Goal: Browse casually

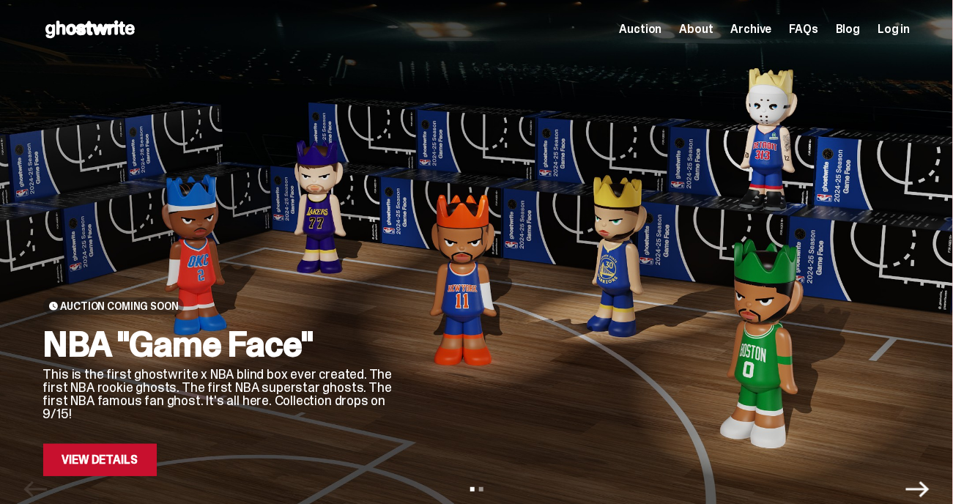
click at [887, 271] on div at bounding box center [664, 291] width 492 height 369
click at [110, 462] on link "View Details" at bounding box center [100, 460] width 114 height 32
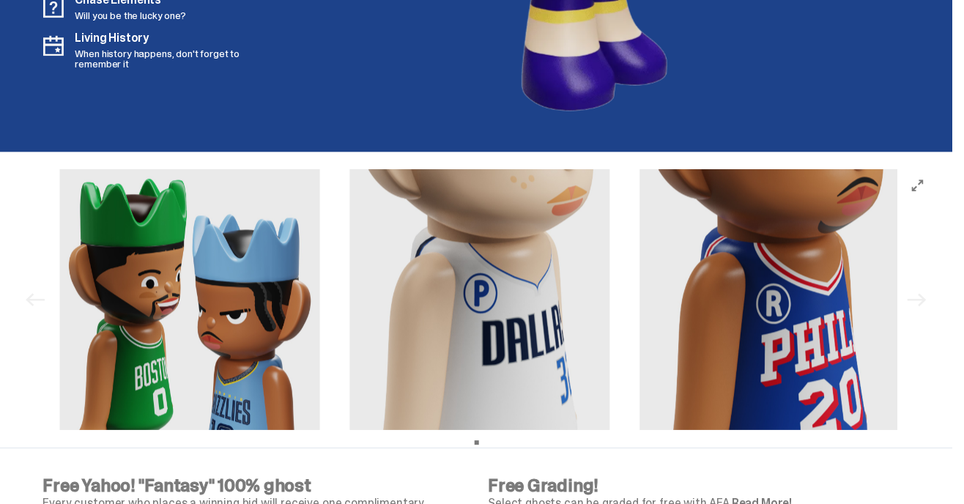
scroll to position [4342, 0]
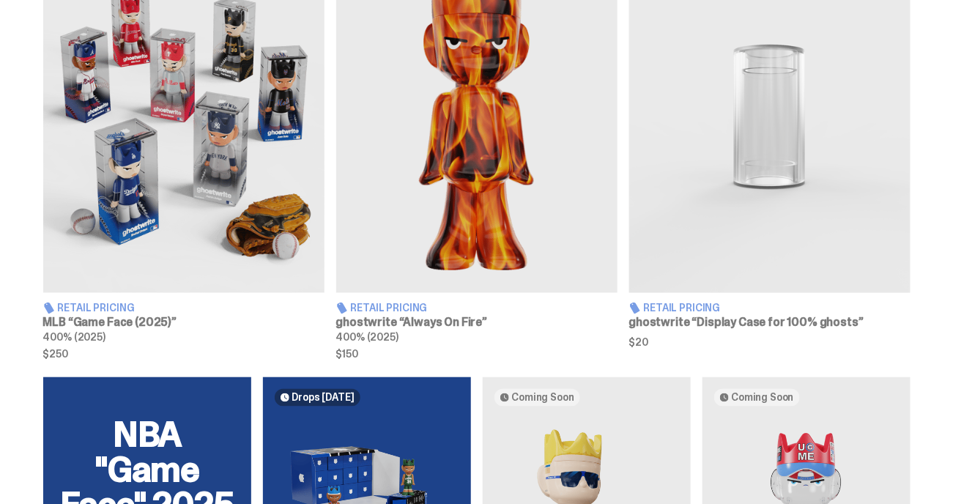
scroll to position [605, 0]
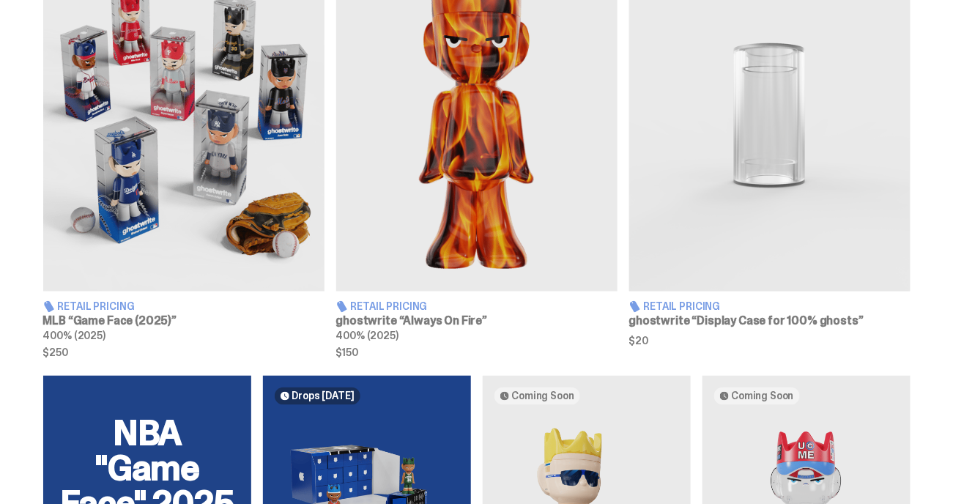
click at [134, 61] on img at bounding box center [183, 116] width 281 height 352
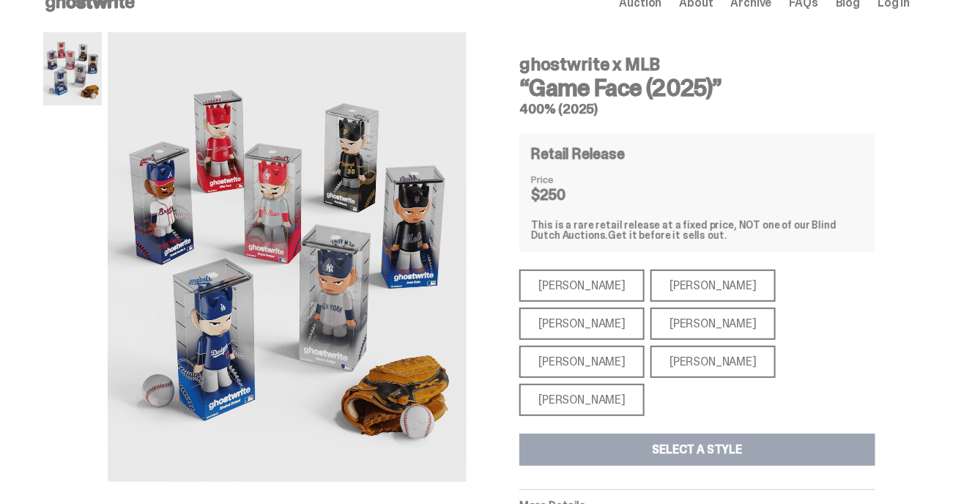
scroll to position [29, 0]
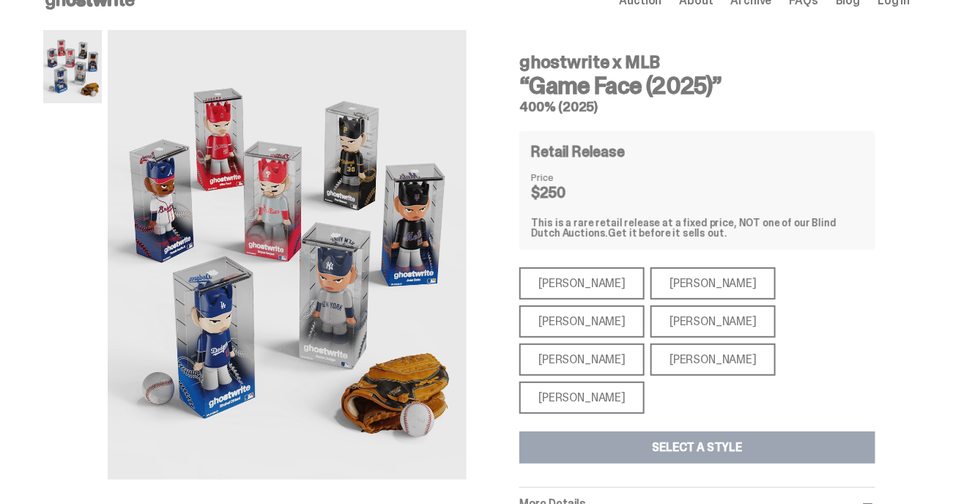
click at [645, 306] on div "[PERSON_NAME]" at bounding box center [582, 322] width 125 height 32
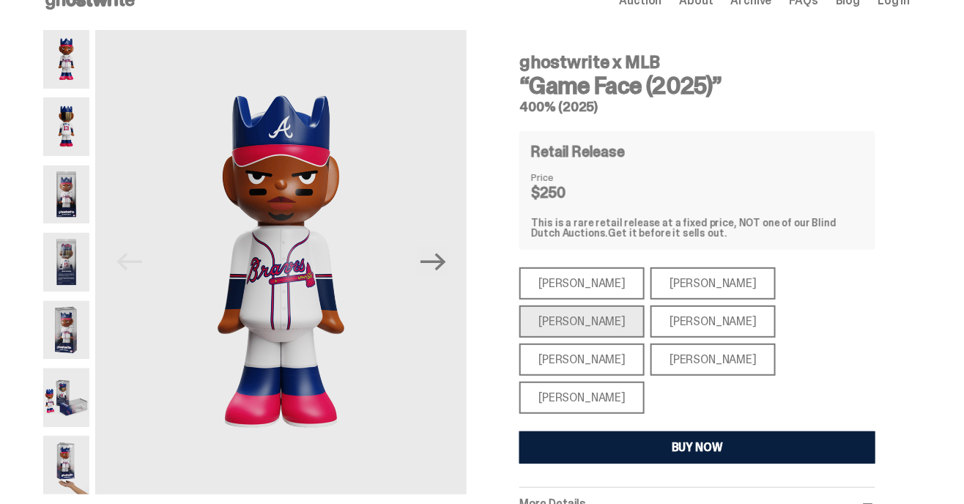
click at [776, 344] on div "[PERSON_NAME]" at bounding box center [713, 360] width 125 height 32
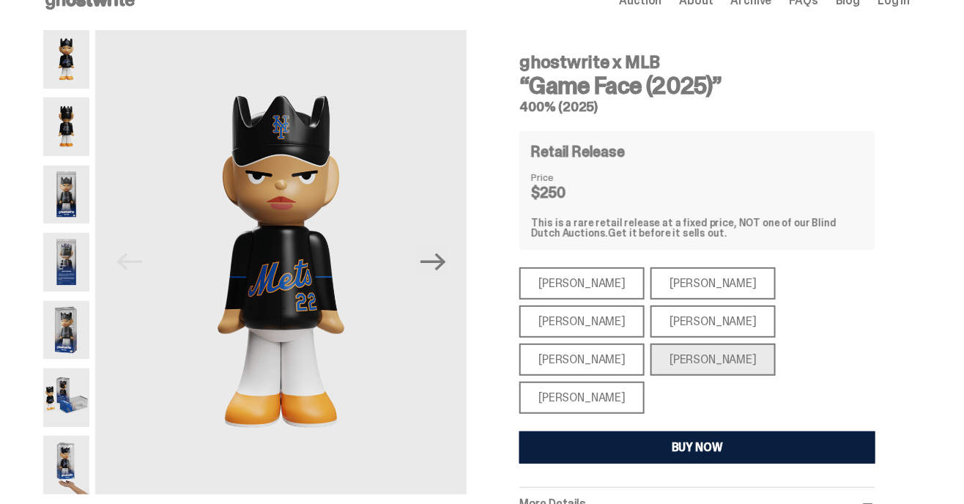
click at [645, 344] on div "[PERSON_NAME]" at bounding box center [582, 360] width 125 height 32
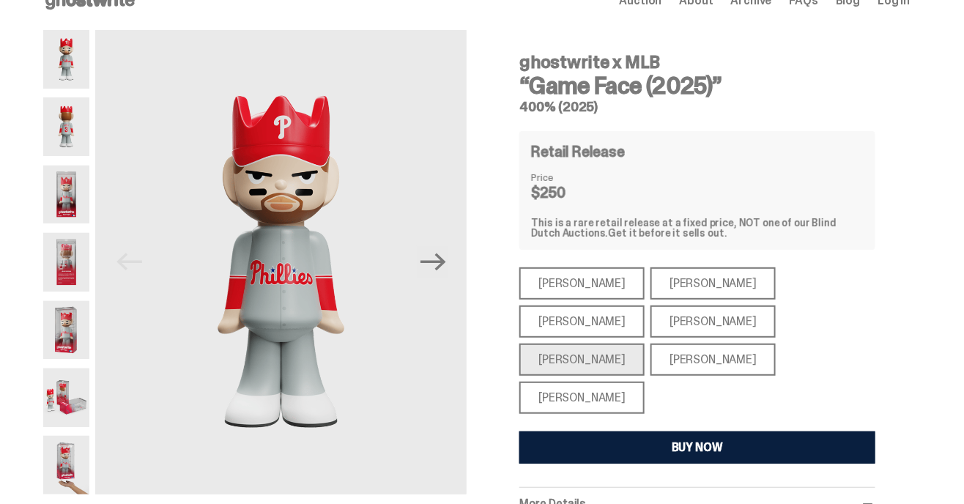
click at [613, 382] on div "[PERSON_NAME]" at bounding box center [582, 398] width 125 height 32
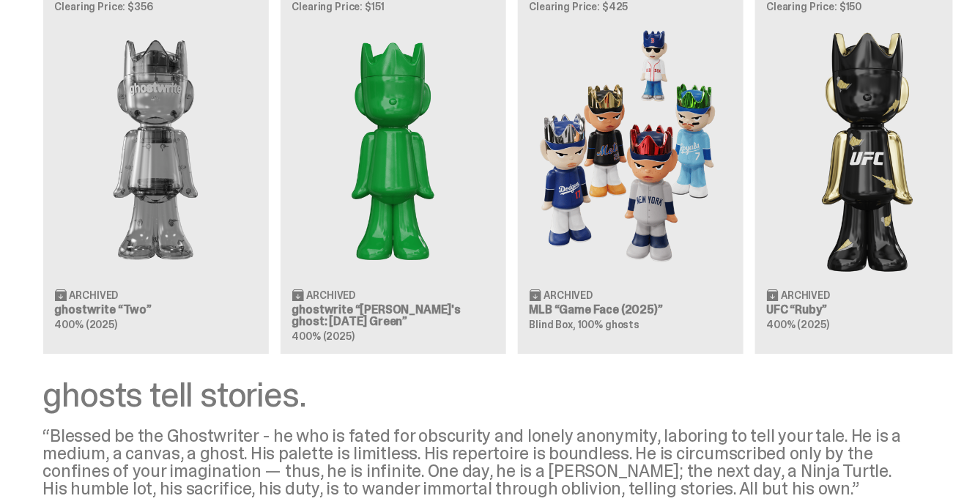
scroll to position [1376, 0]
click at [690, 211] on img at bounding box center [631, 149] width 202 height 253
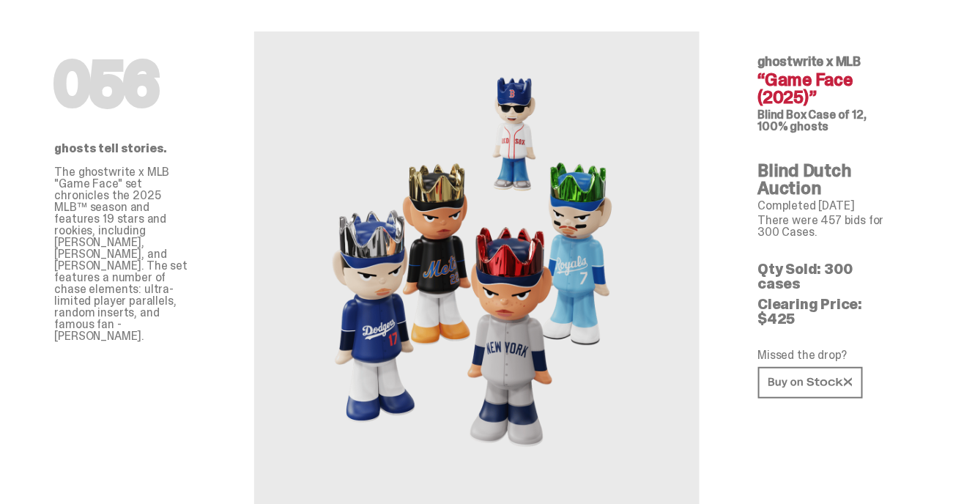
scroll to position [40, 0]
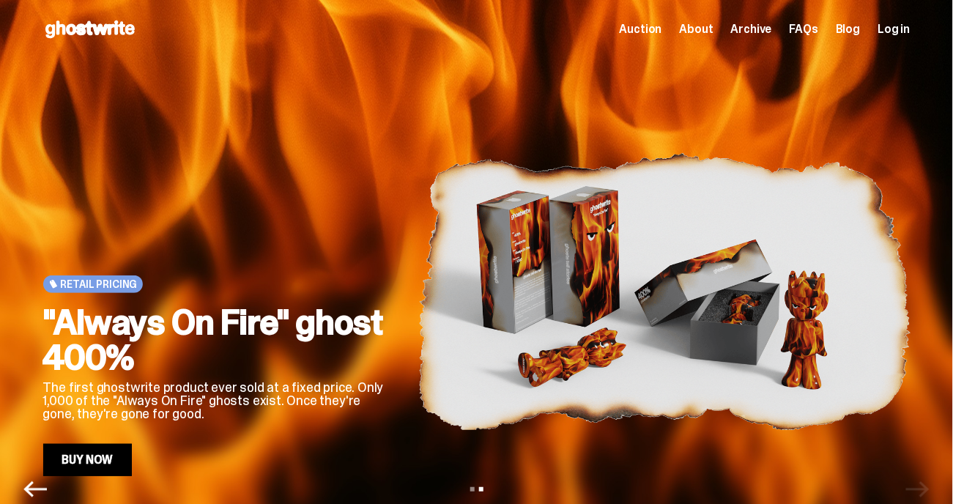
click at [848, 251] on img at bounding box center [664, 291] width 492 height 369
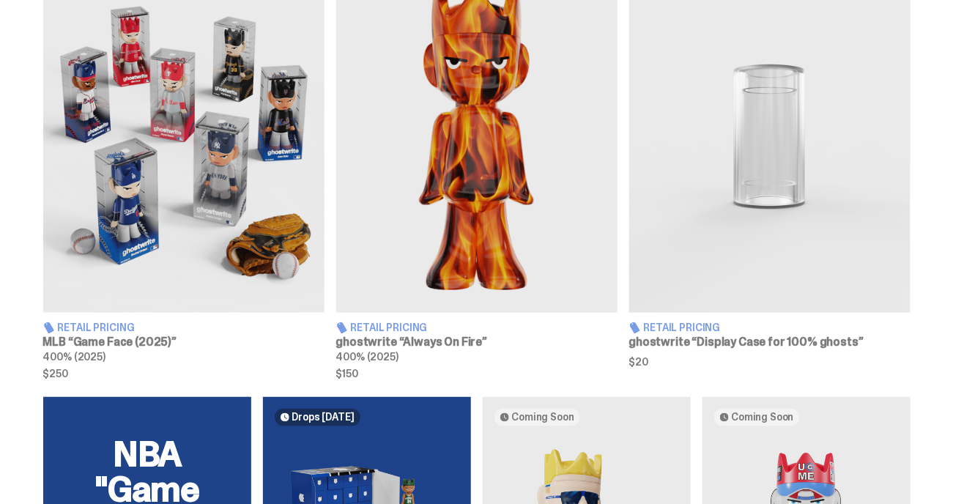
scroll to position [582, 0]
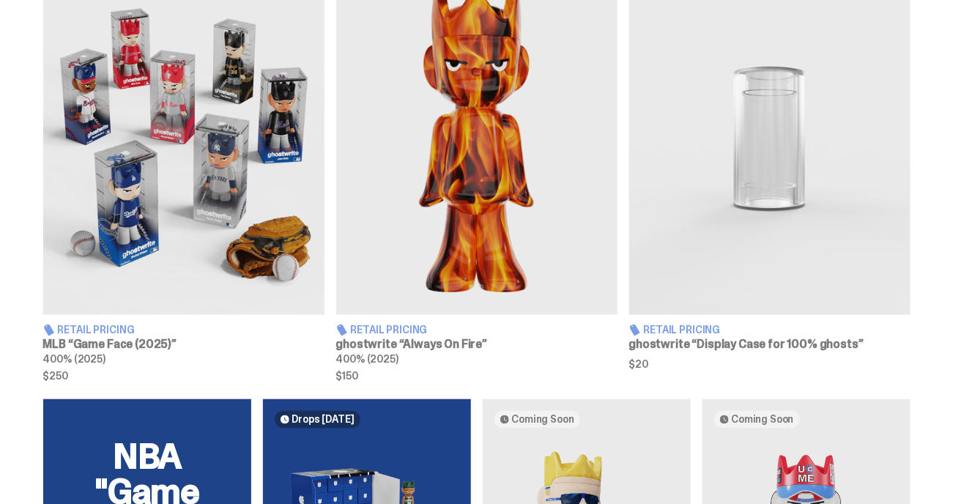
click at [588, 128] on img at bounding box center [476, 139] width 281 height 352
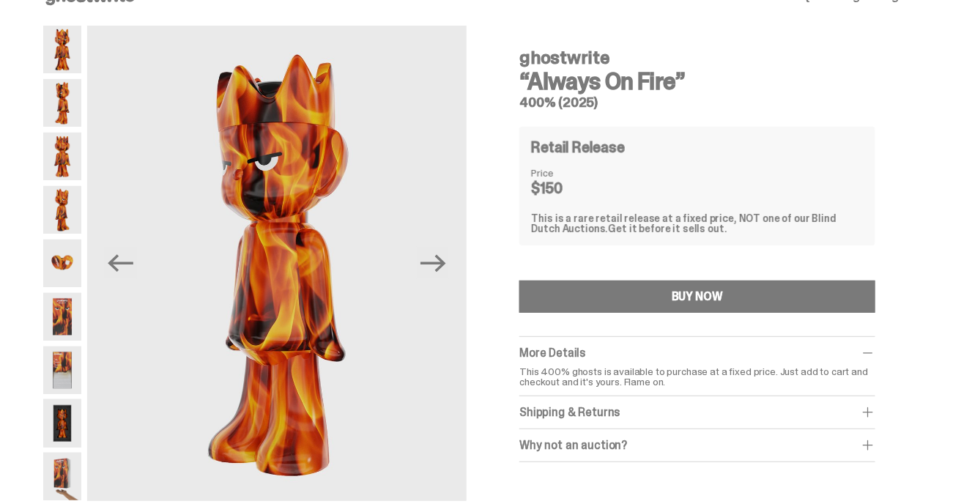
scroll to position [31, 0]
